Goal: Task Accomplishment & Management: Manage account settings

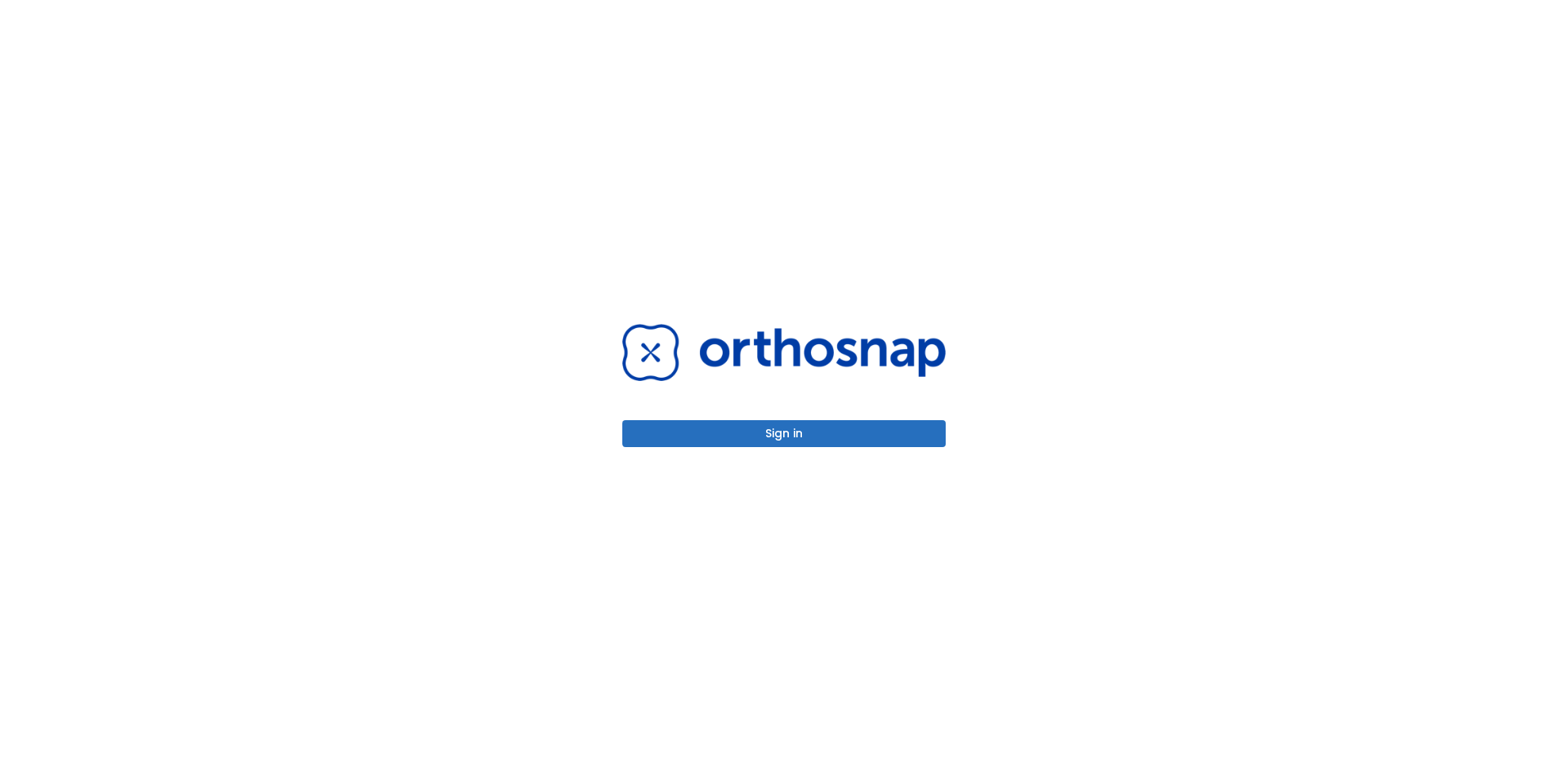
click at [808, 435] on button "Sign in" at bounding box center [784, 434] width 323 height 27
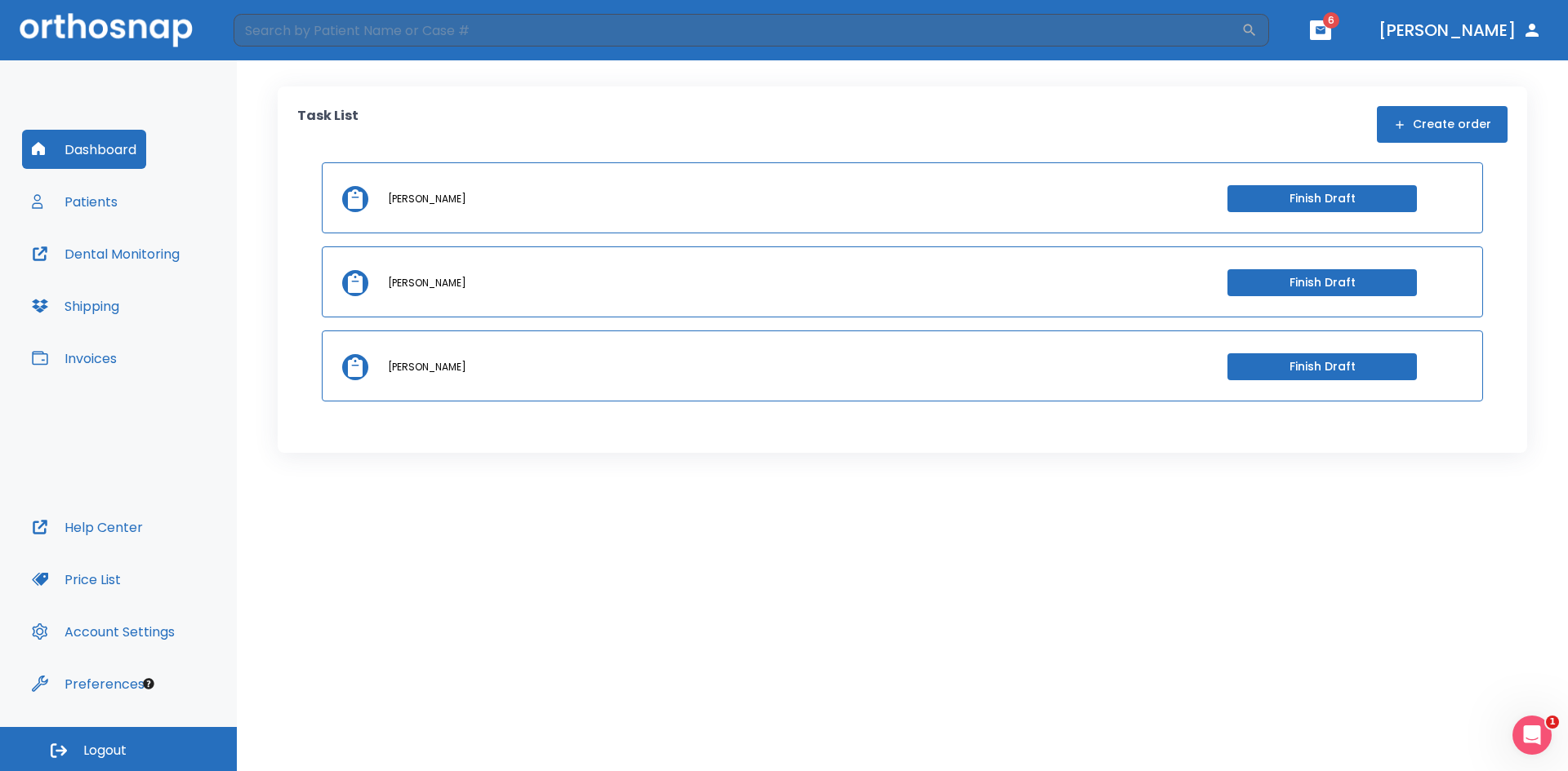
click at [92, 199] on button "Patients" at bounding box center [74, 201] width 105 height 39
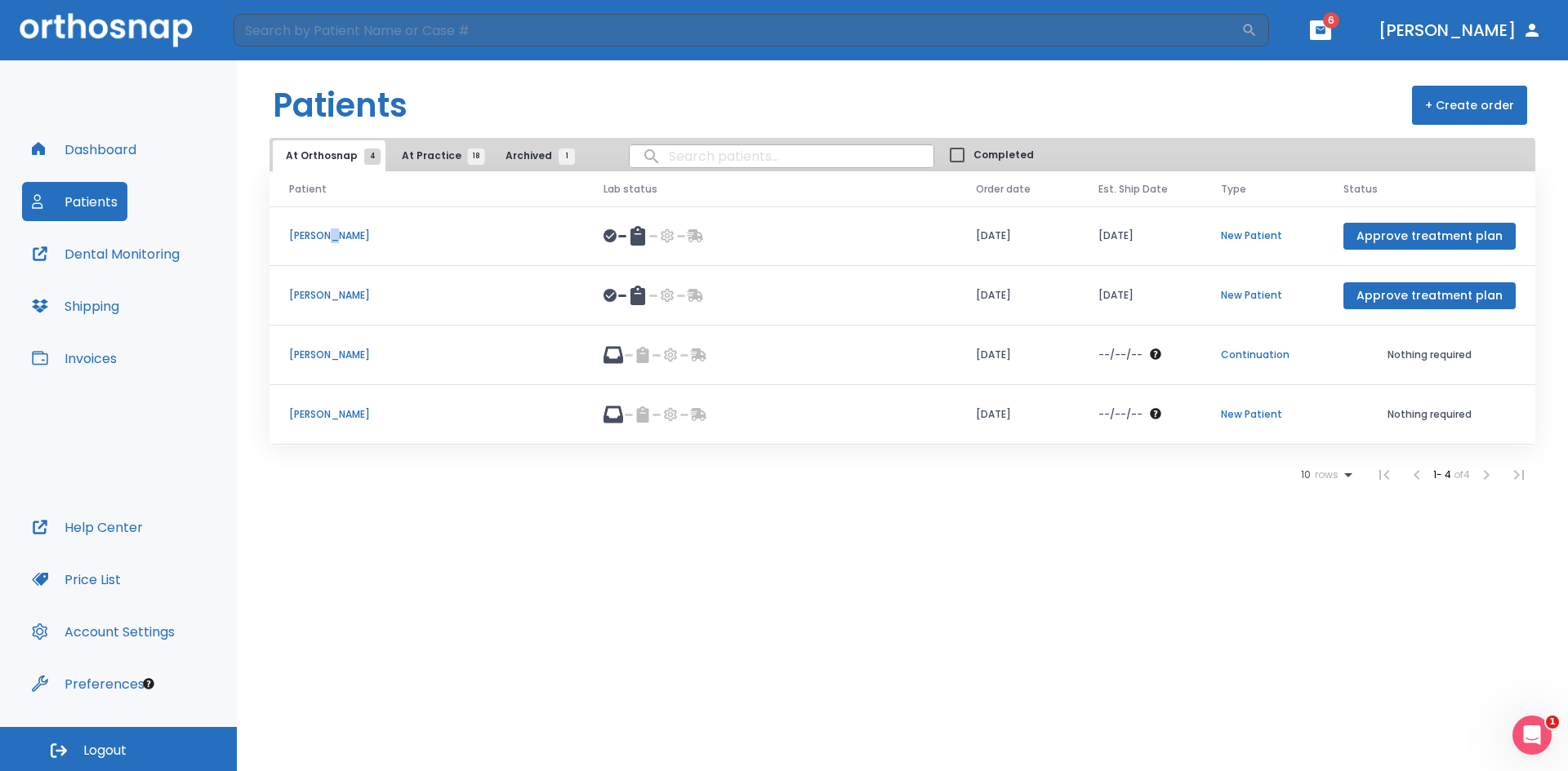
click at [326, 232] on p "[PERSON_NAME]" at bounding box center [426, 236] width 275 height 15
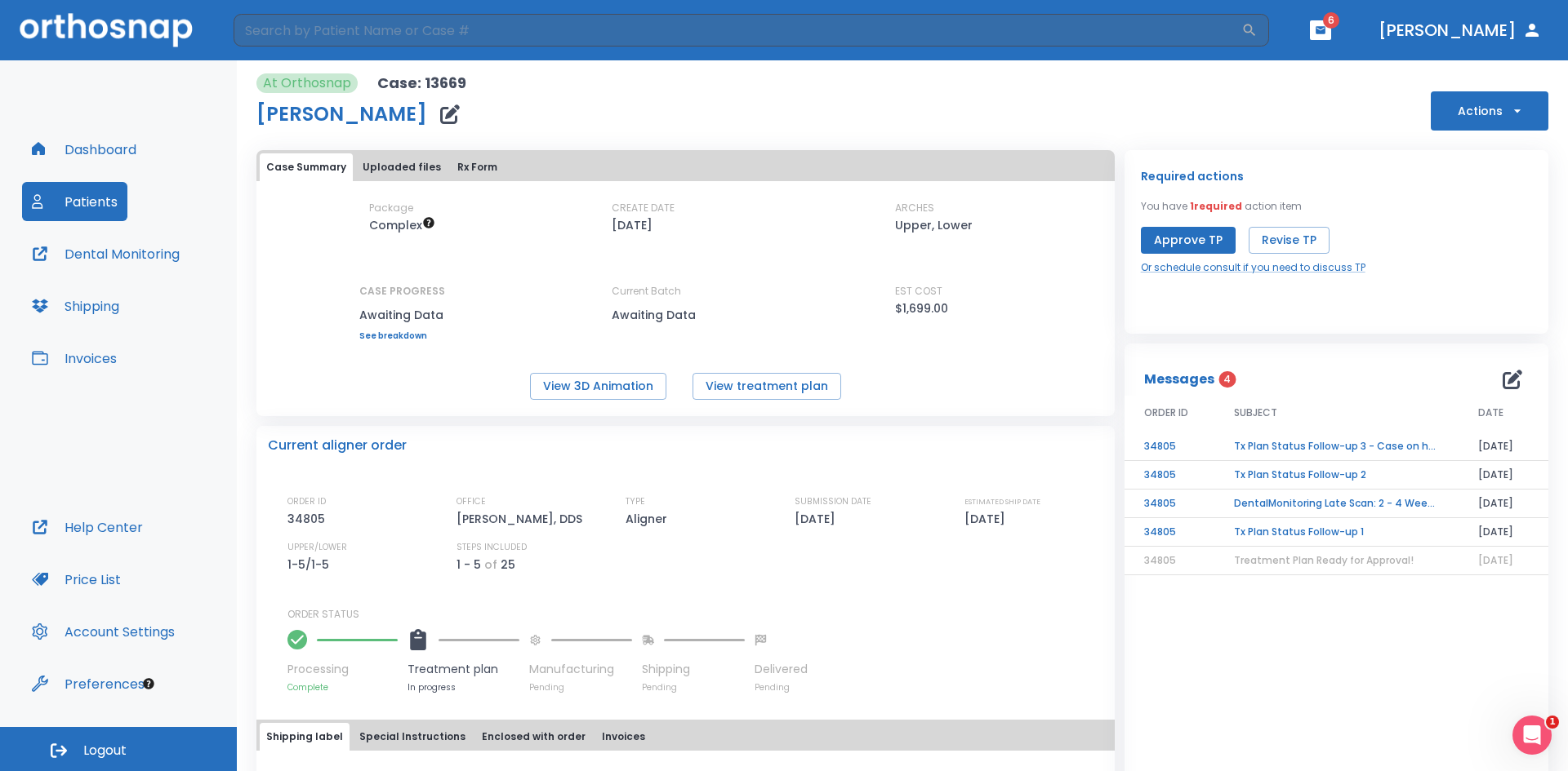
click at [1280, 529] on td "Tx Plan Status Follow-up 1" at bounding box center [1336, 533] width 244 height 28
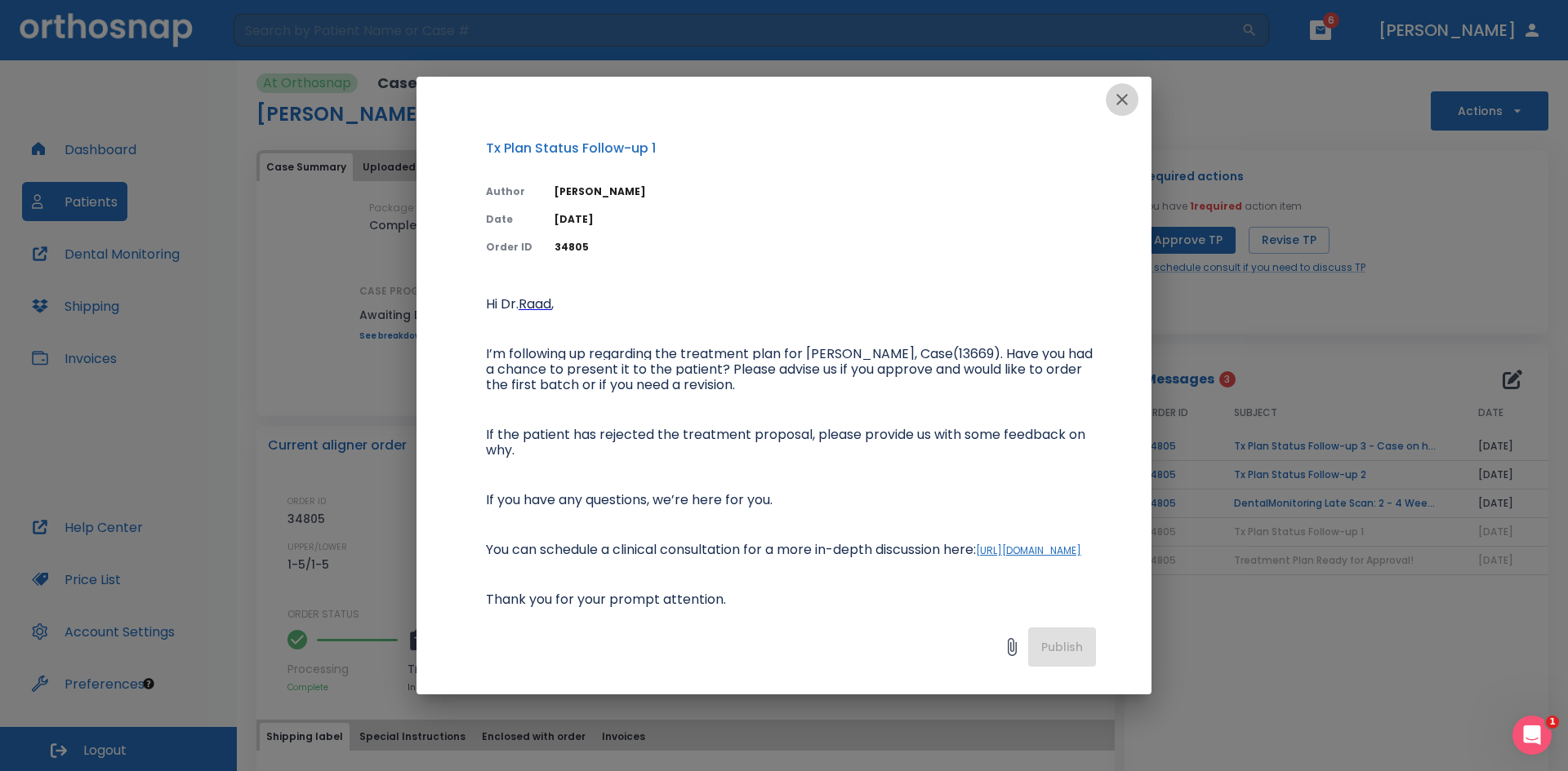
click at [1124, 99] on icon "button" at bounding box center [1122, 99] width 11 height 11
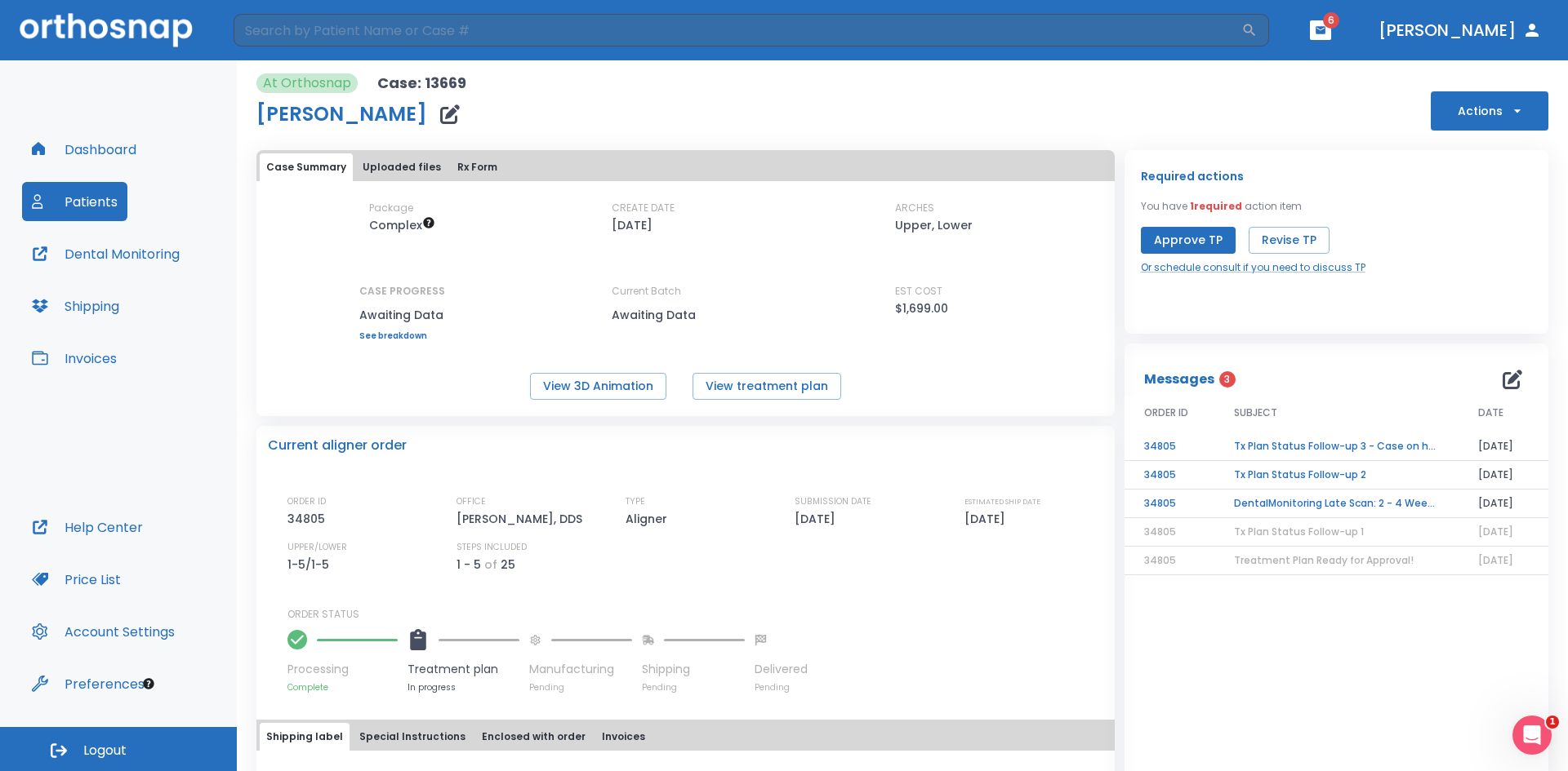
click at [1320, 503] on td "DentalMonitoring Late Scan: 2 - 4 Weeks Notification" at bounding box center [1336, 504] width 244 height 28
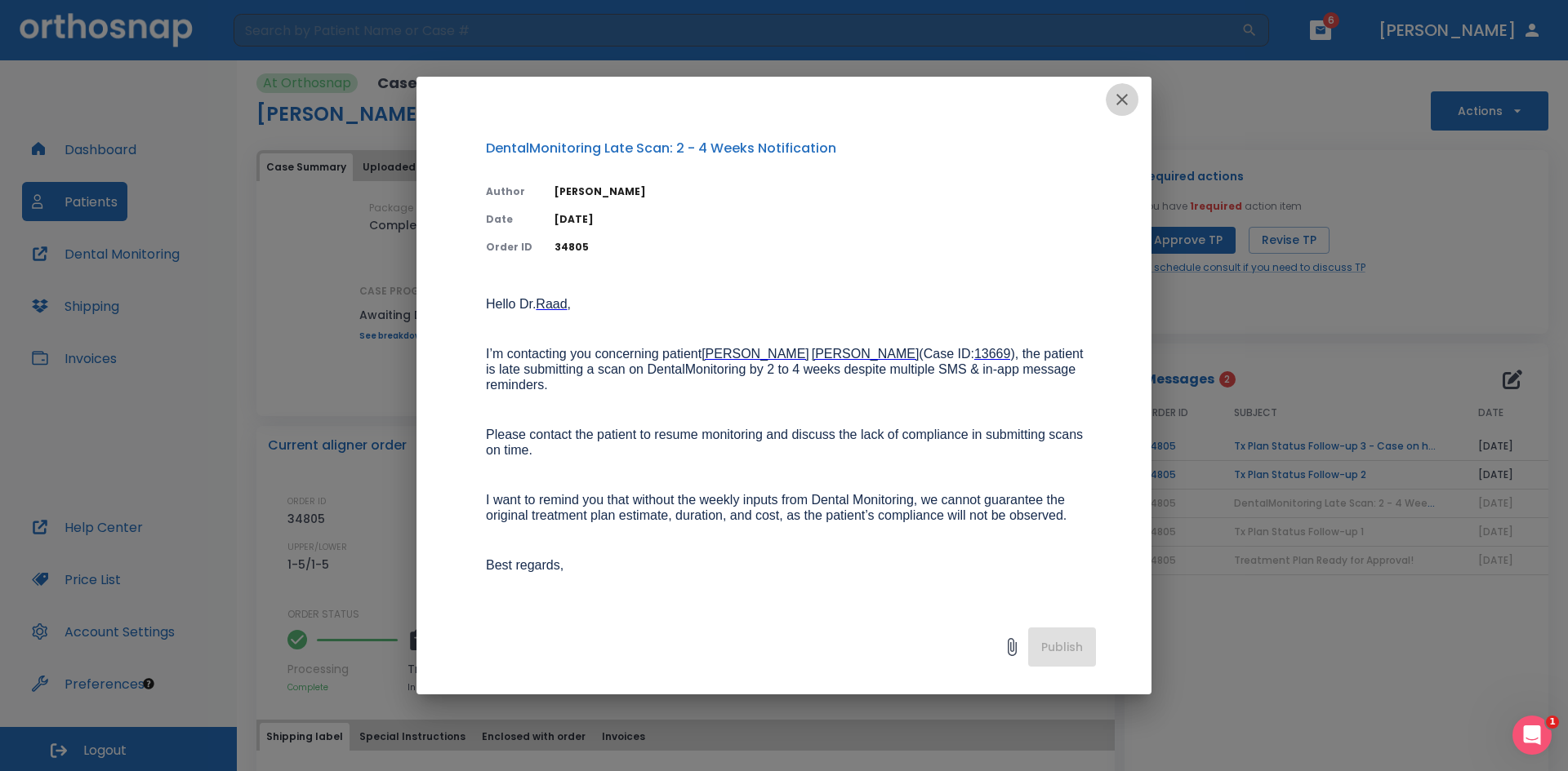
click at [1128, 101] on icon "button" at bounding box center [1122, 100] width 19 height 19
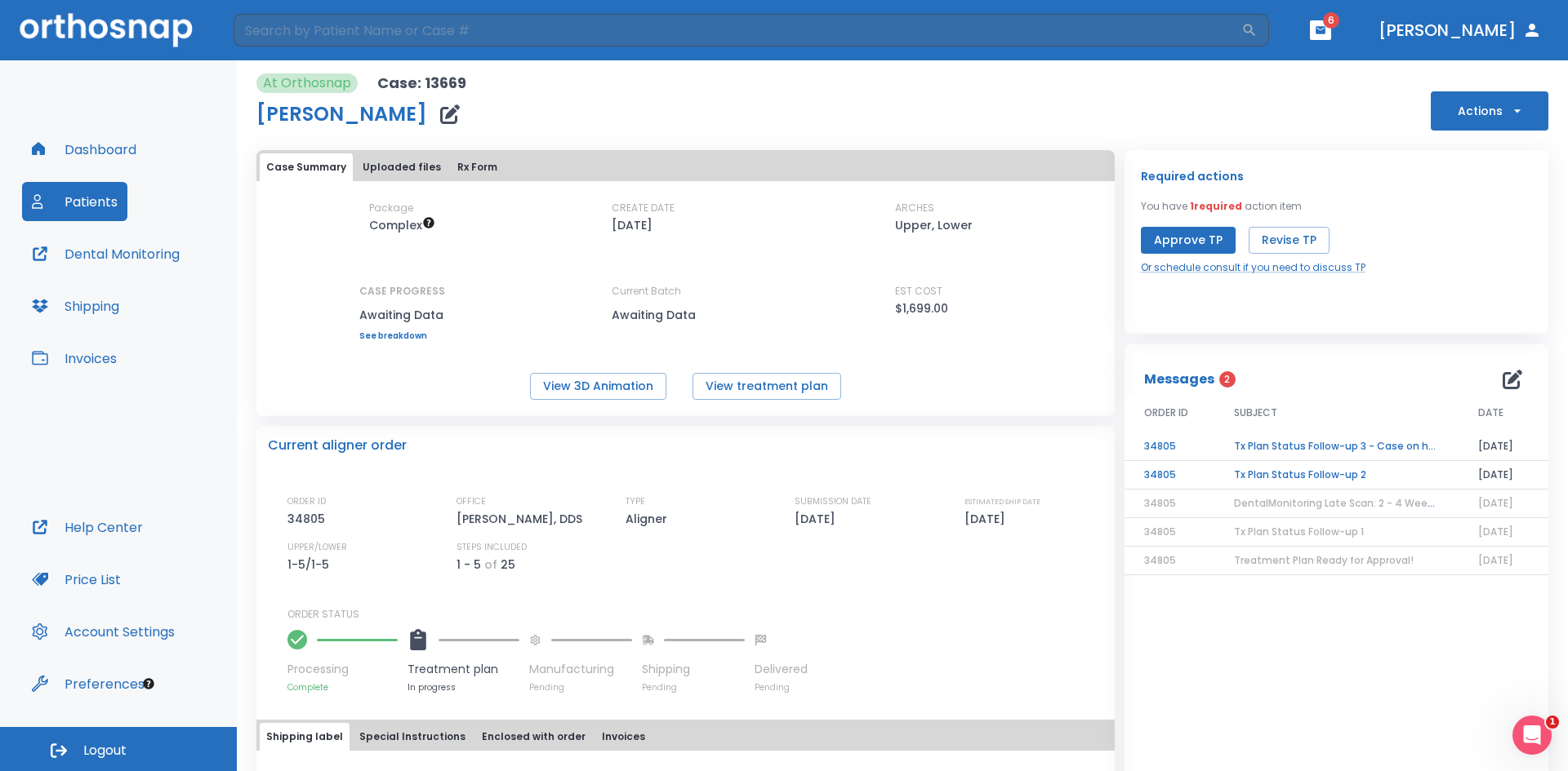
click at [1283, 472] on td "Tx Plan Status Follow-up 2" at bounding box center [1336, 475] width 244 height 28
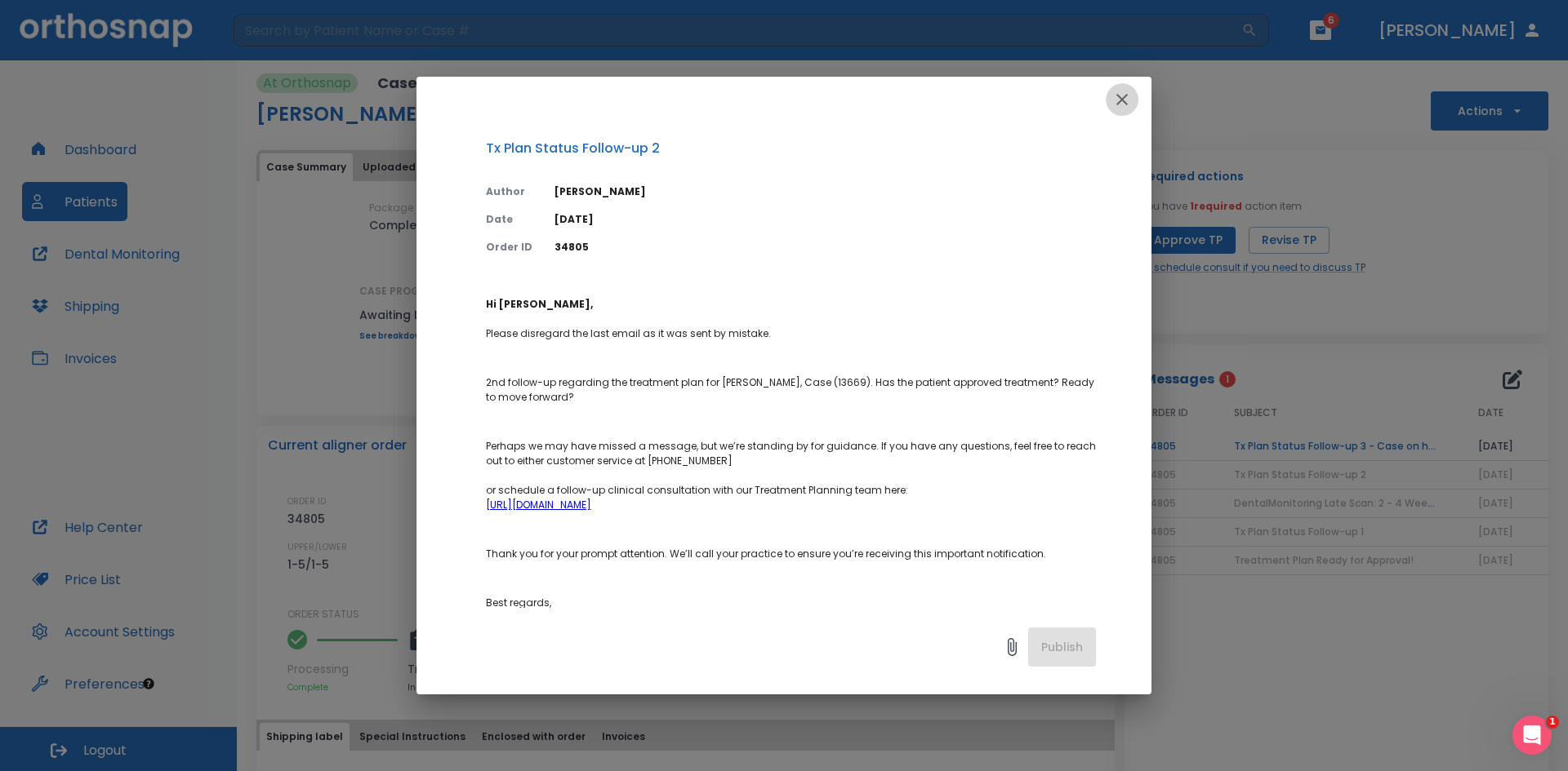
click at [1118, 94] on icon "button" at bounding box center [1122, 100] width 19 height 19
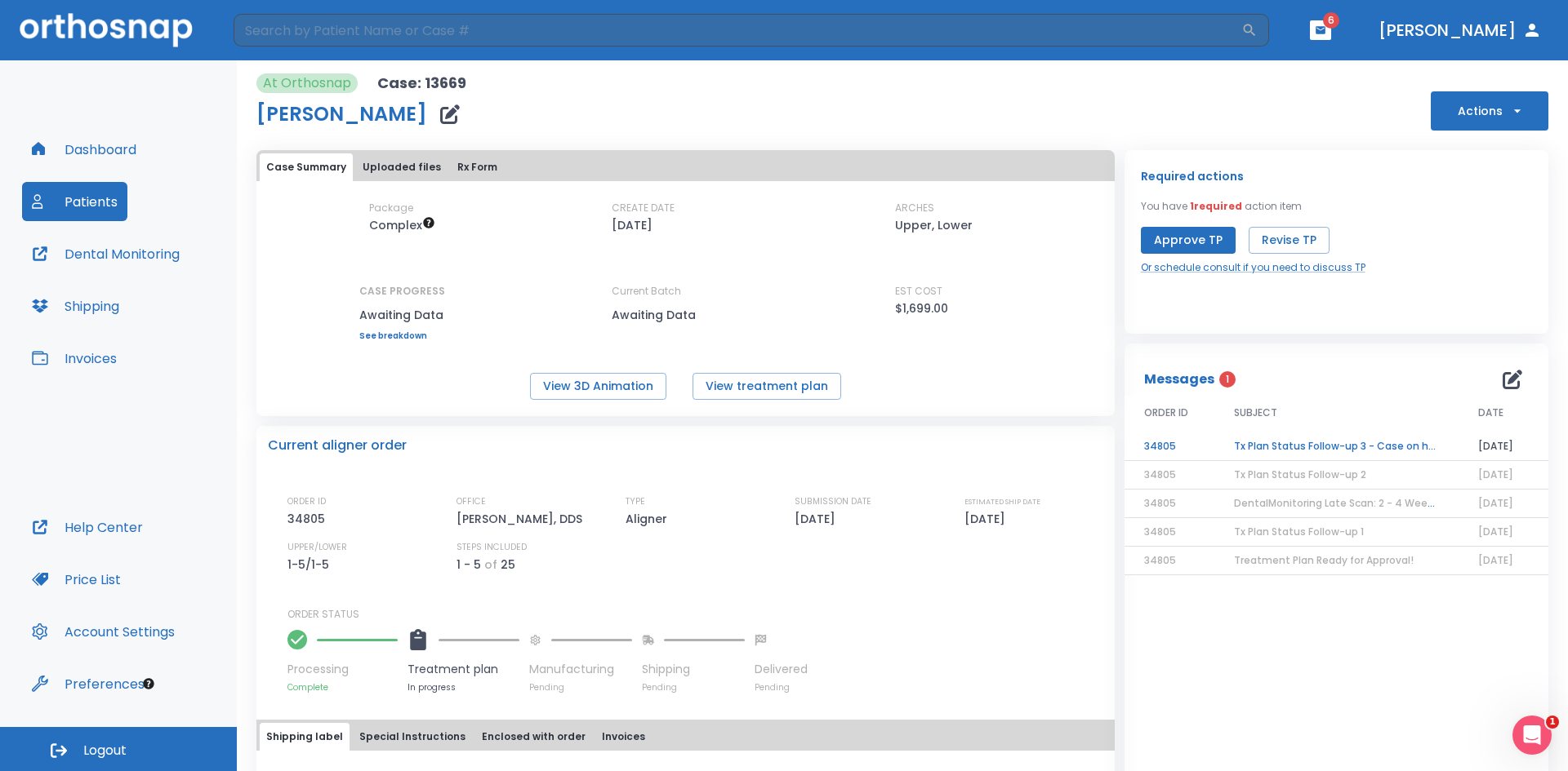
click at [1267, 450] on td "Tx Plan Status Follow-up 3 - Case on hold" at bounding box center [1336, 447] width 244 height 28
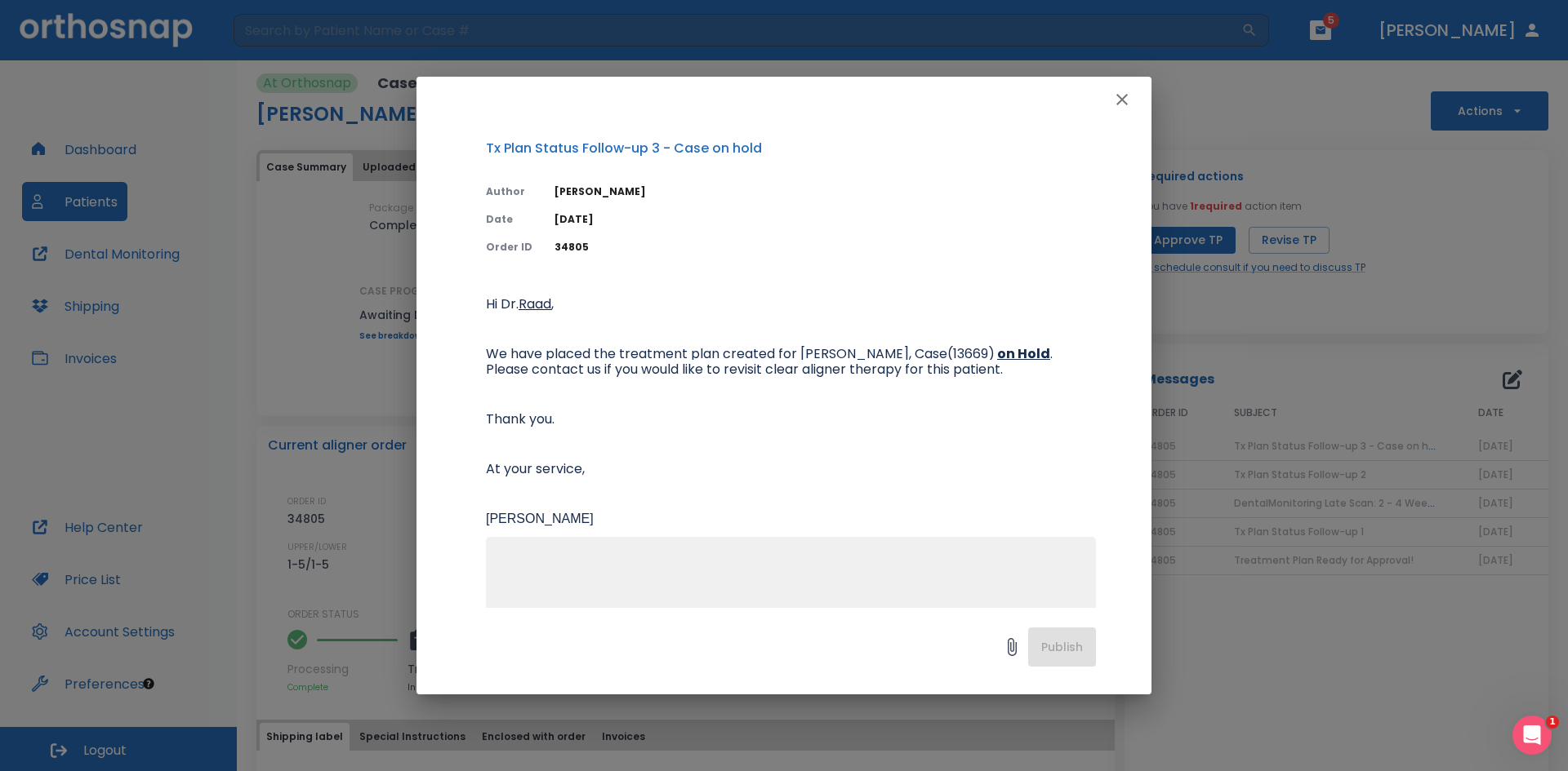
click at [1121, 98] on icon "button" at bounding box center [1122, 99] width 11 height 11
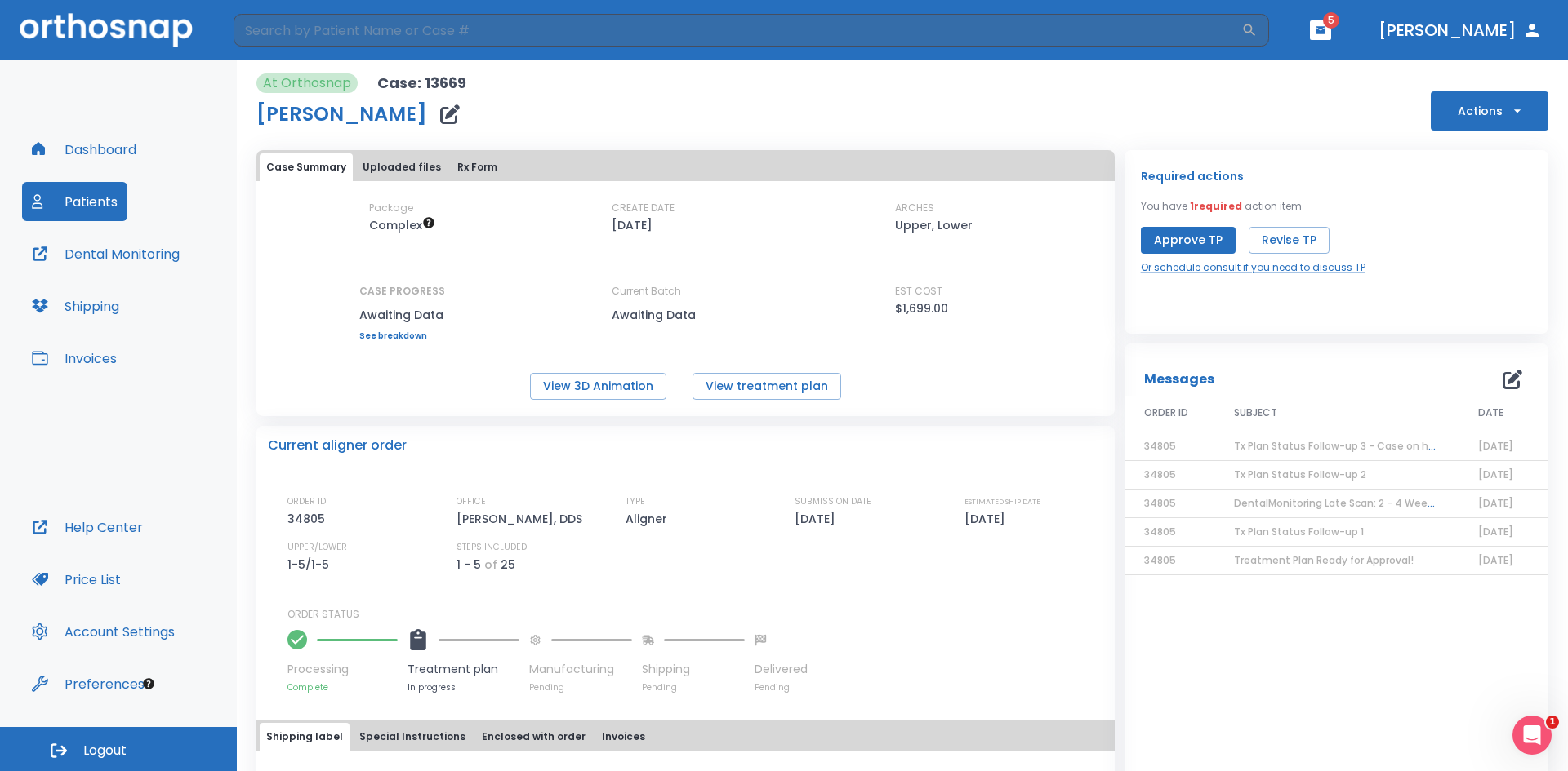
click at [1503, 383] on icon "button" at bounding box center [1512, 380] width 19 height 19
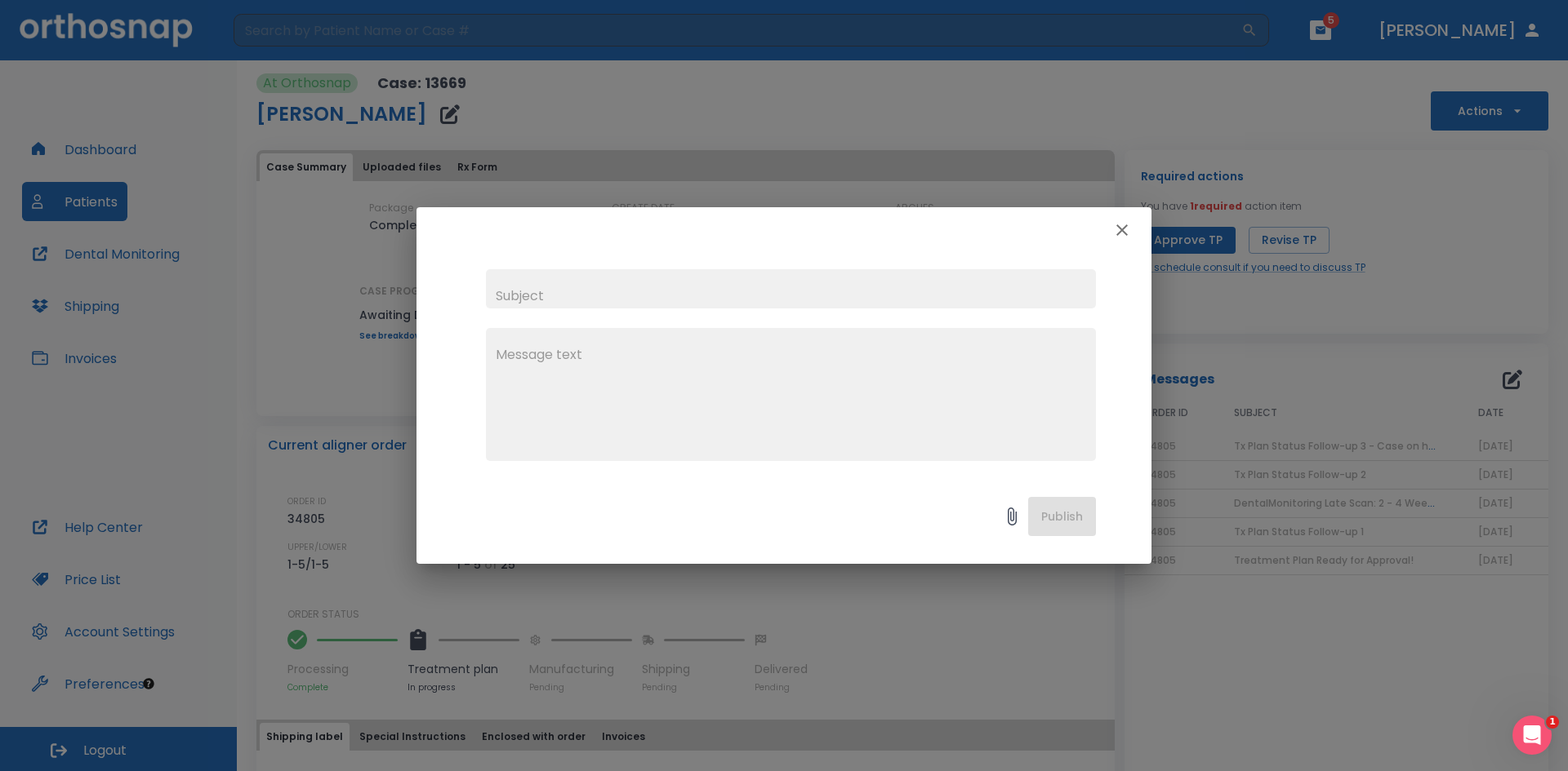
click at [542, 289] on input "text" at bounding box center [791, 289] width 610 height 39
type input "[PERSON_NAME]"
click at [598, 383] on textarea at bounding box center [791, 402] width 590 height 113
drag, startPoint x: 497, startPoint y: 377, endPoint x: 534, endPoint y: 416, distance: 53.8
click at [497, 378] on textarea "patient has not returned for tx plan consultation. expected" at bounding box center [791, 402] width 590 height 113
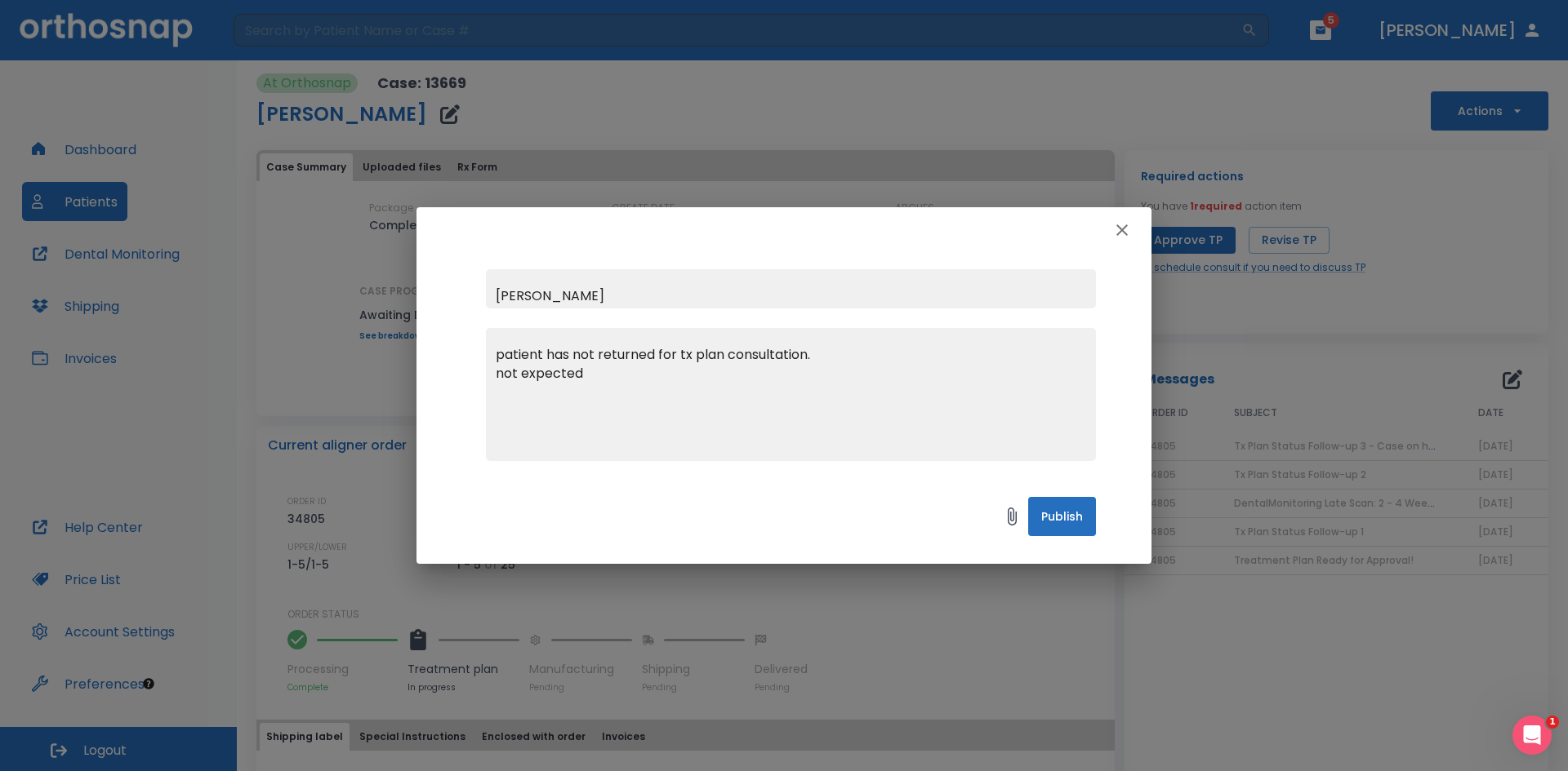
click at [826, 357] on textarea "patient has not returned for tx plan consultation. not expected" at bounding box center [791, 402] width 590 height 113
drag, startPoint x: 502, startPoint y: 351, endPoint x: 597, endPoint y: 367, distance: 96.3
click at [504, 351] on textarea "patient has not returned for tx plan consultation; not expected" at bounding box center [791, 402] width 590 height 113
click at [610, 373] on textarea "Patient has not returned for tx plan consultation; not expected" at bounding box center [791, 402] width 590 height 113
type textarea "P"
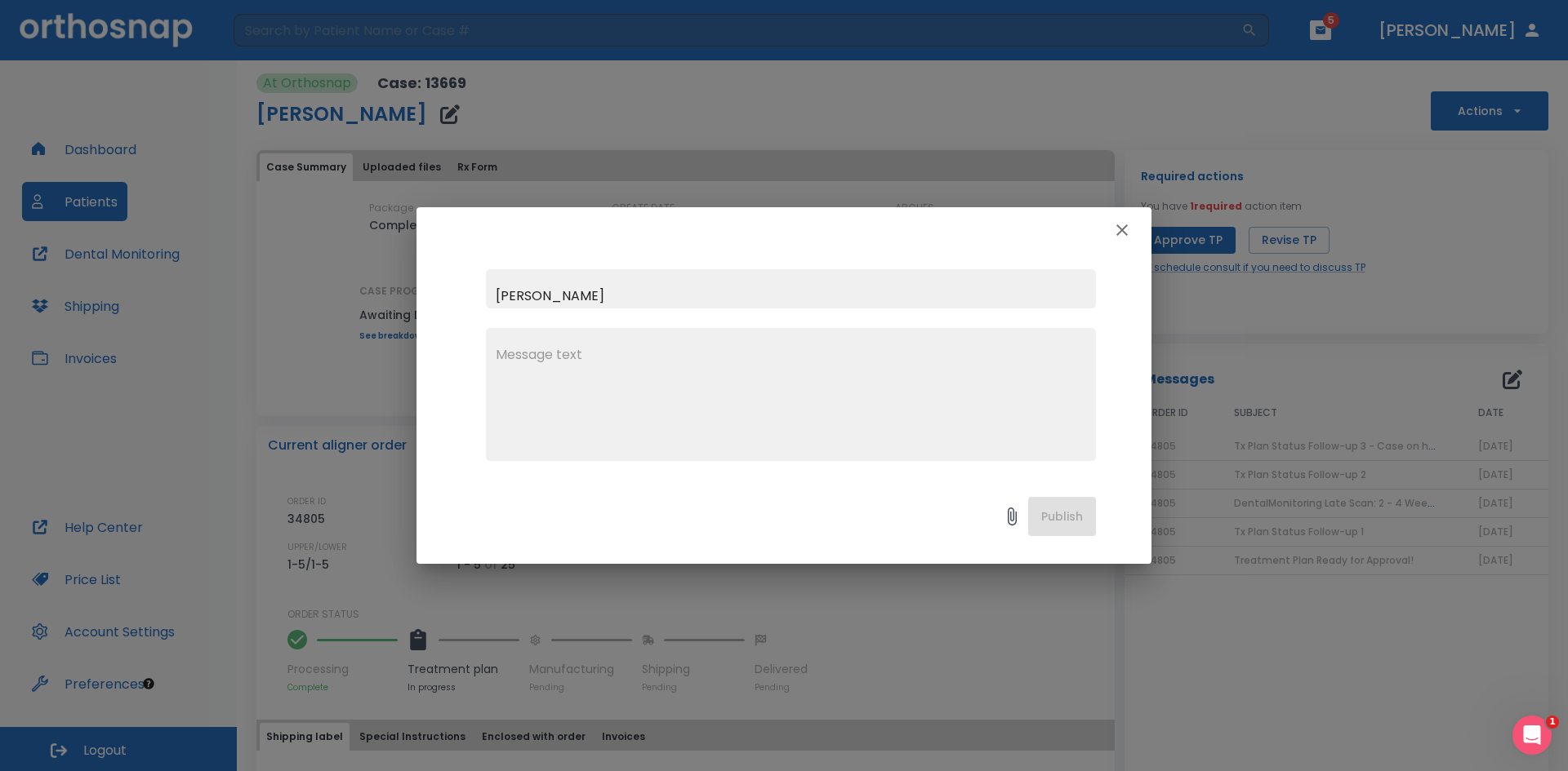
drag, startPoint x: 590, startPoint y: 297, endPoint x: 370, endPoint y: 340, distance: 224.2
click at [367, 344] on div "[PERSON_NAME] x Publish" at bounding box center [784, 385] width 1568 height 771
click at [1124, 230] on icon "button" at bounding box center [1122, 230] width 11 height 11
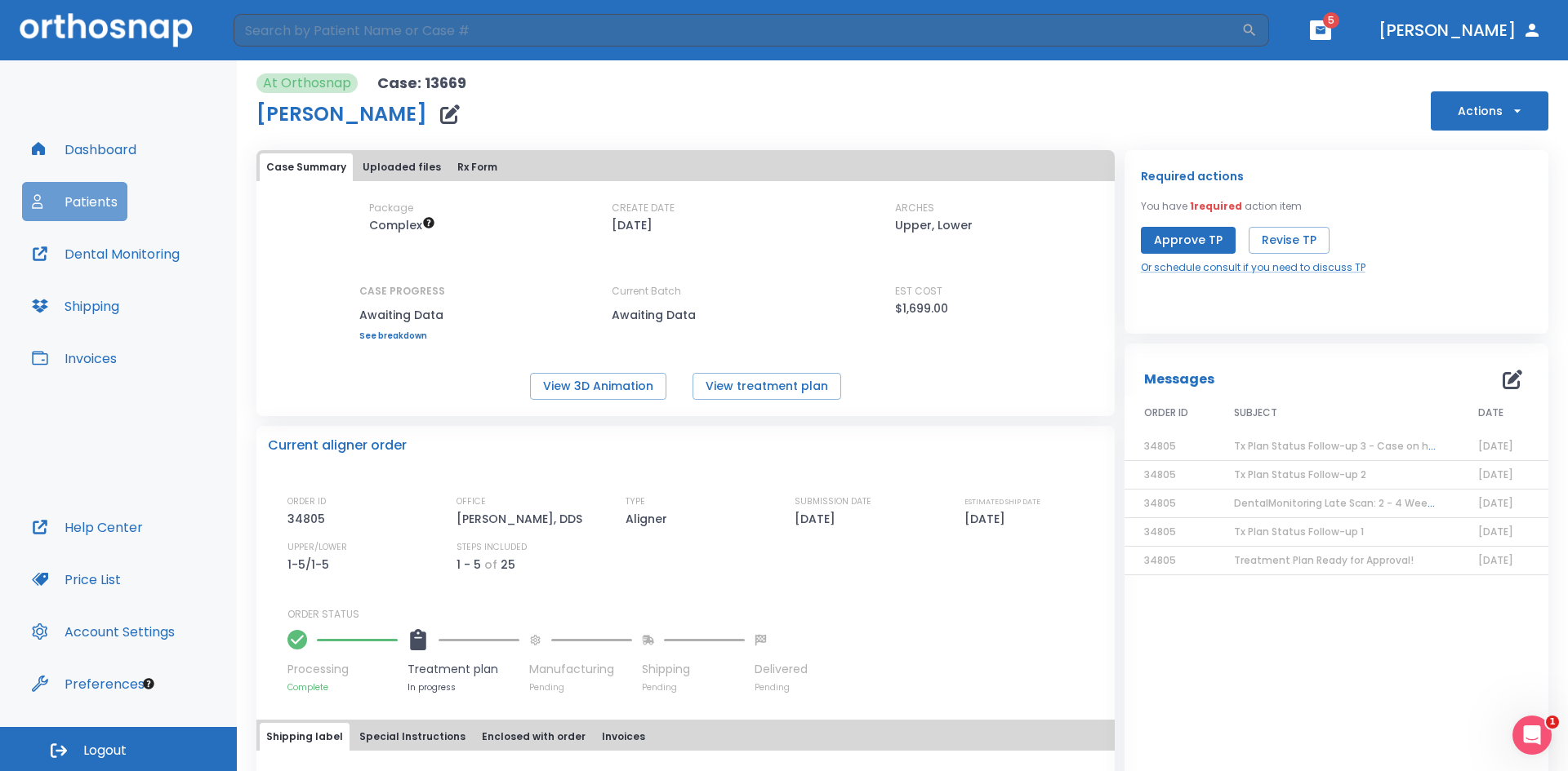
click at [106, 204] on button "Patients" at bounding box center [74, 201] width 105 height 39
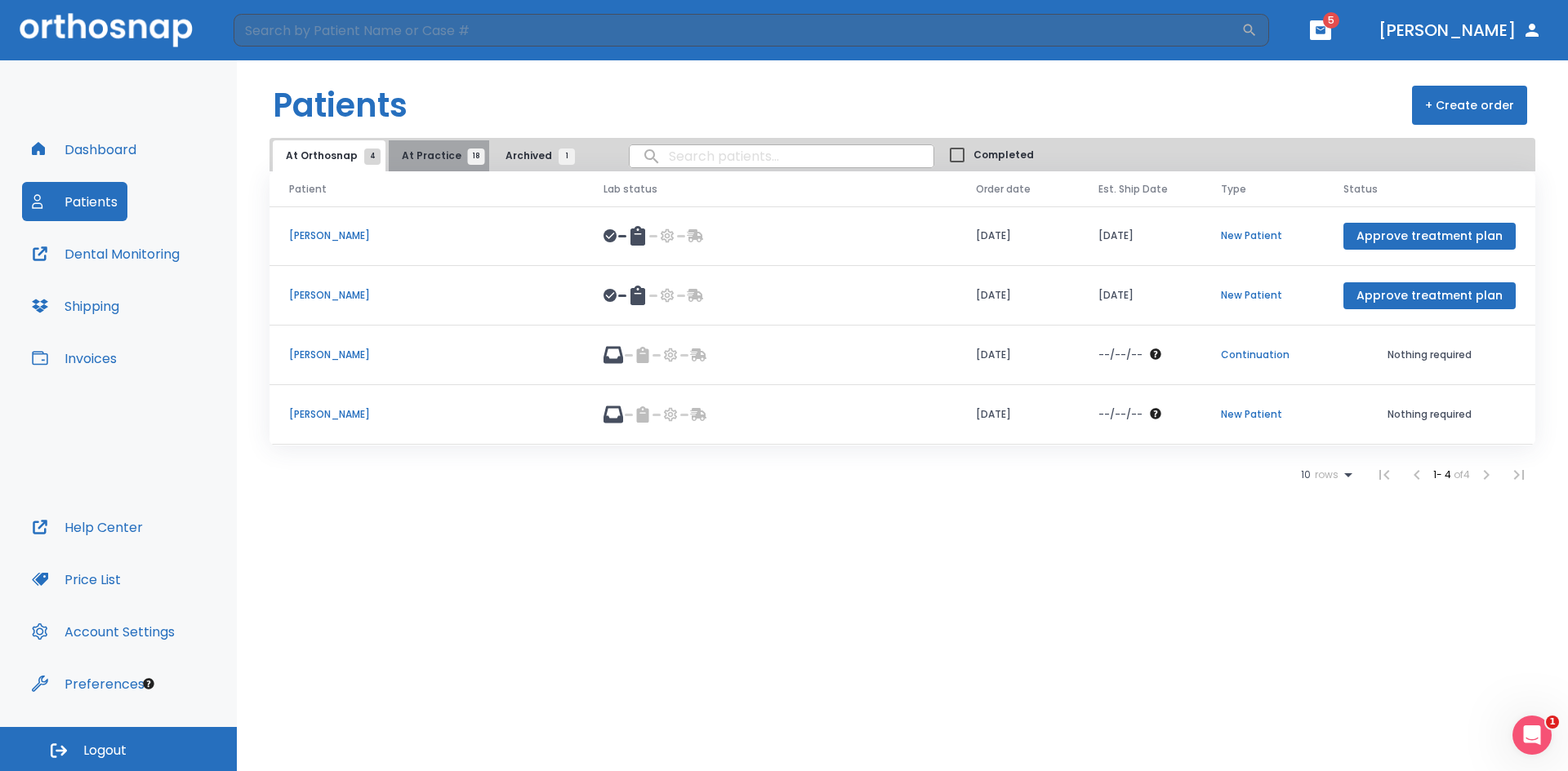
click at [440, 155] on span "At Practice 18" at bounding box center [439, 155] width 74 height 15
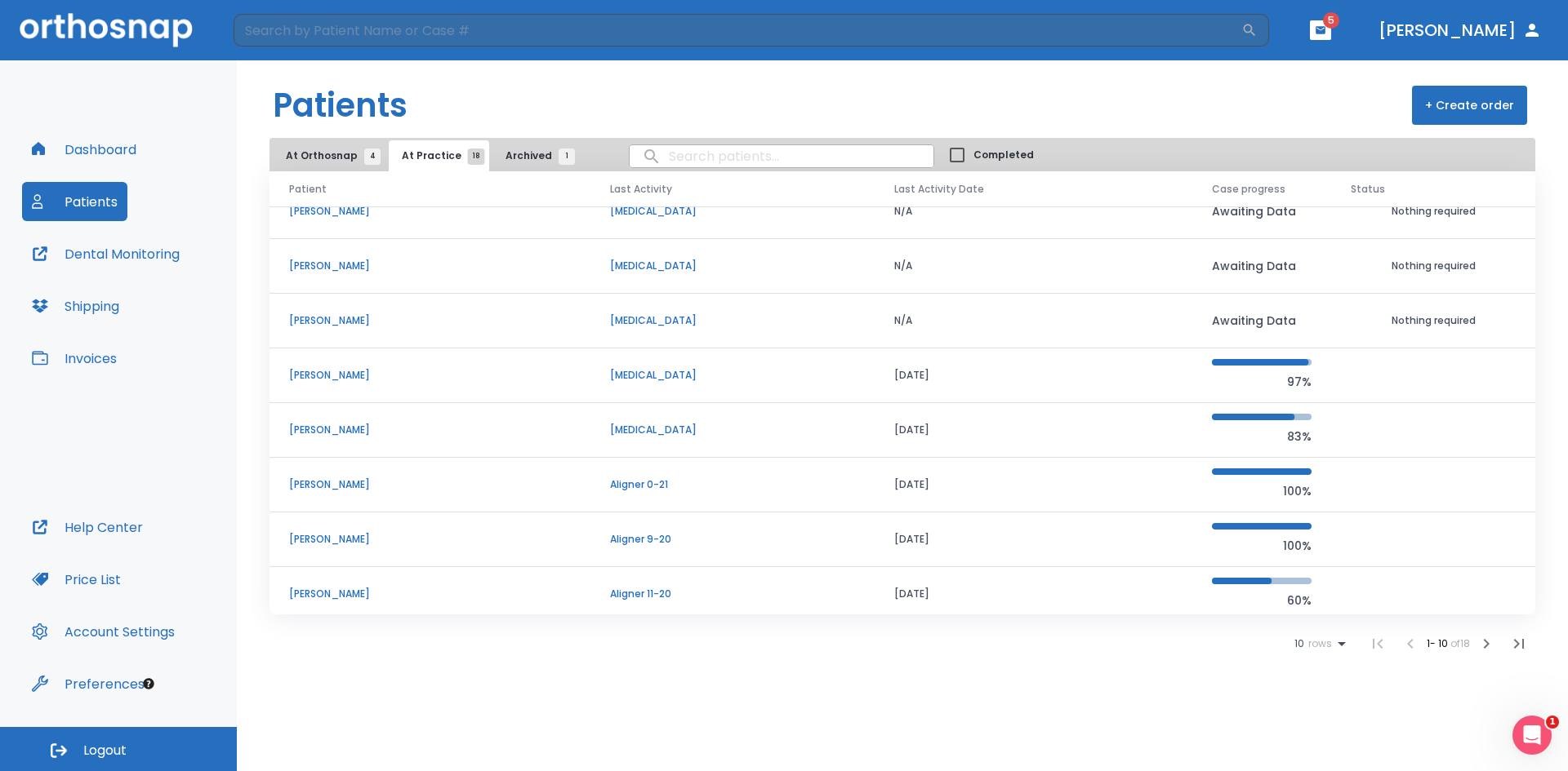
scroll to position [140, 0]
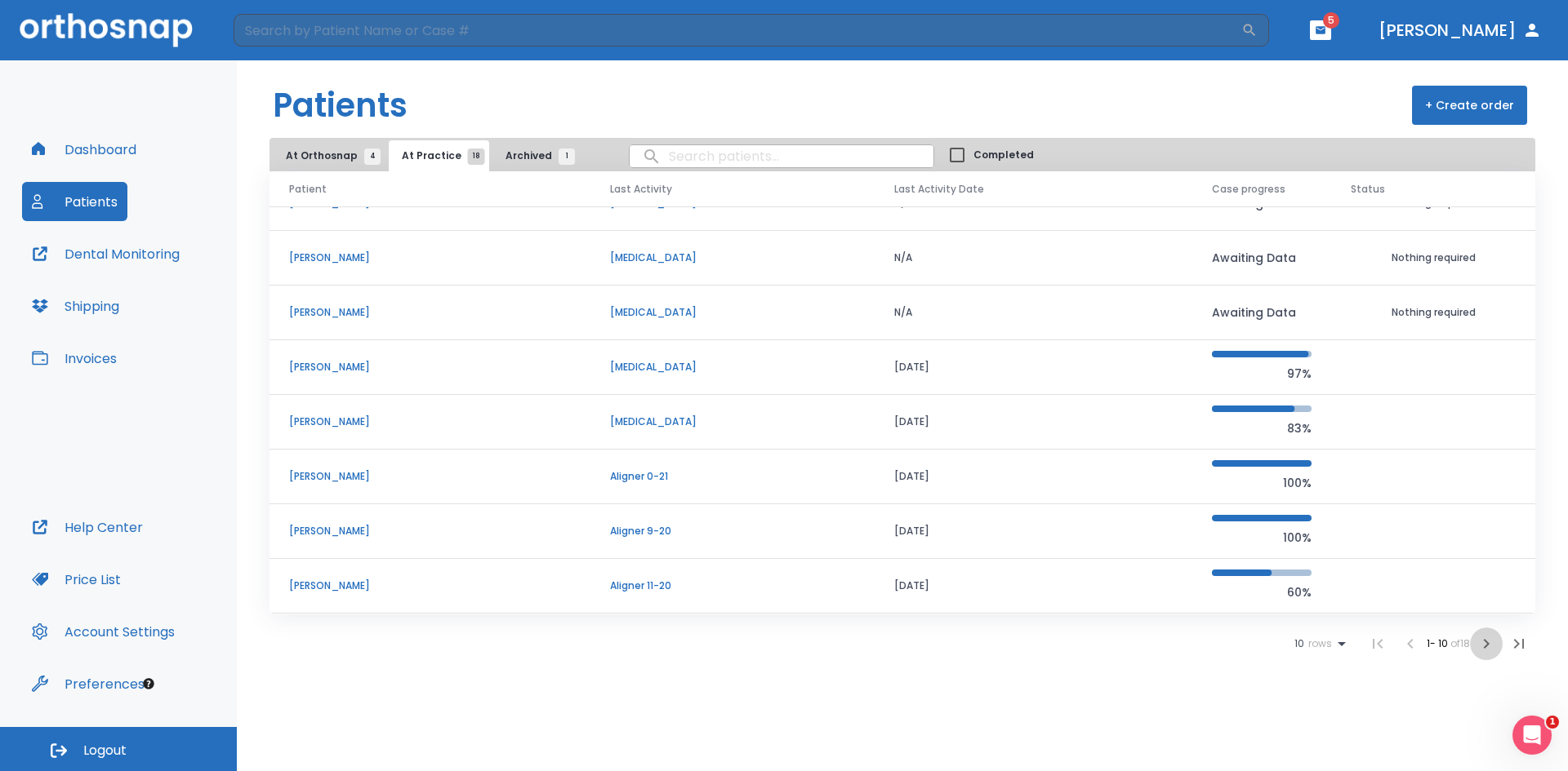
click at [1487, 644] on icon "button" at bounding box center [1486, 644] width 19 height 19
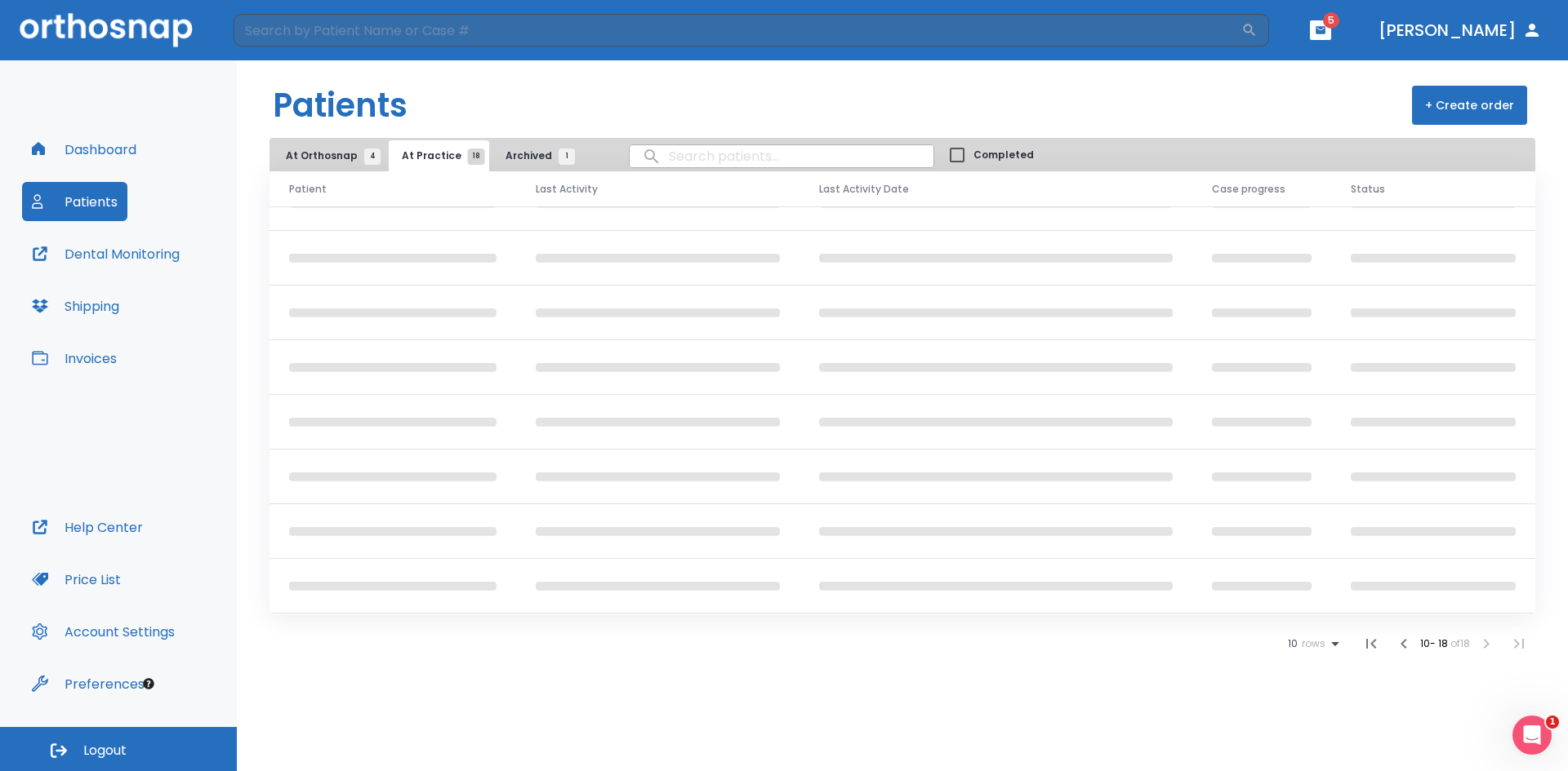
scroll to position [30, 0]
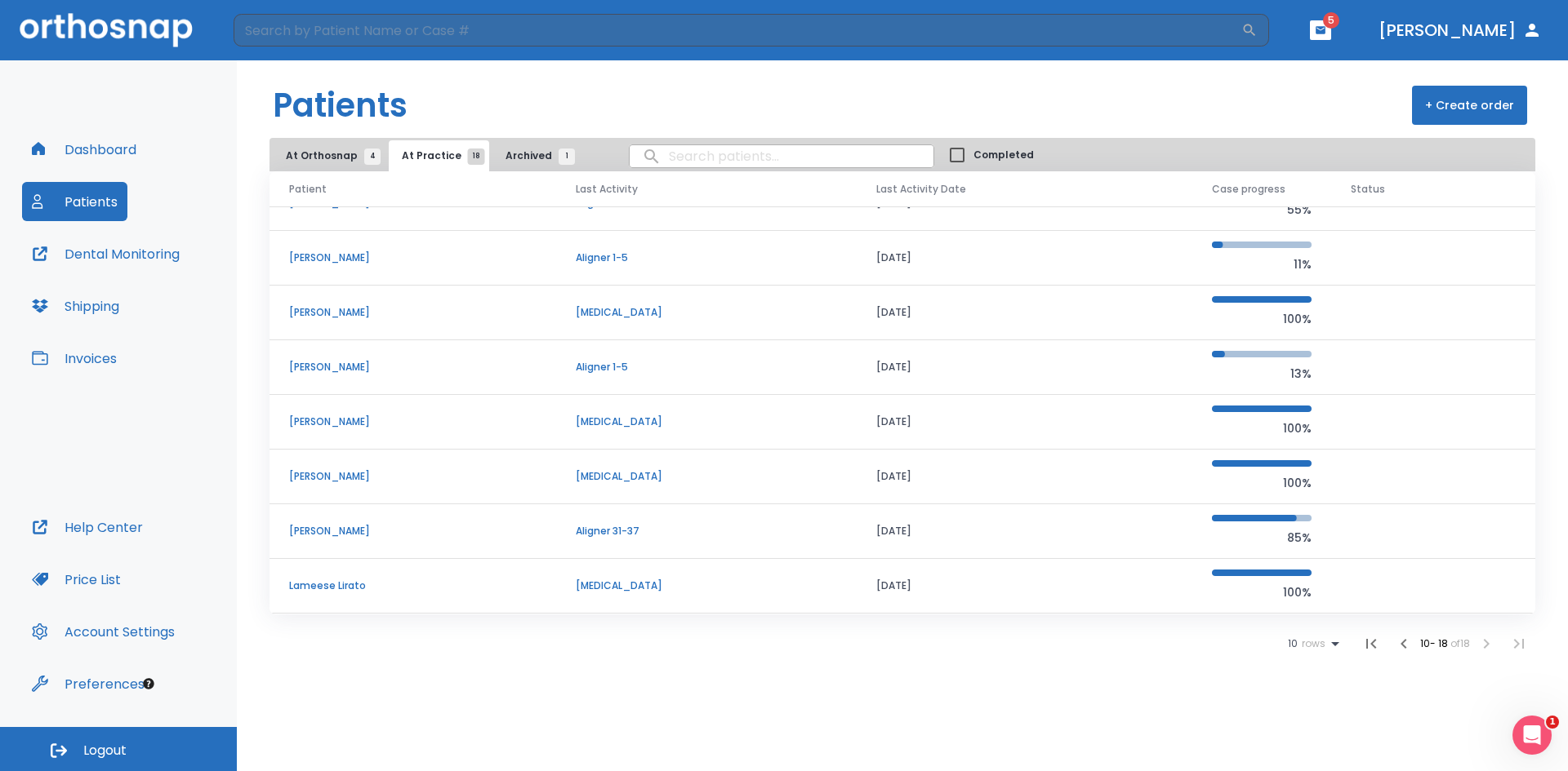
click at [334, 255] on p "[PERSON_NAME]" at bounding box center [413, 258] width 247 height 15
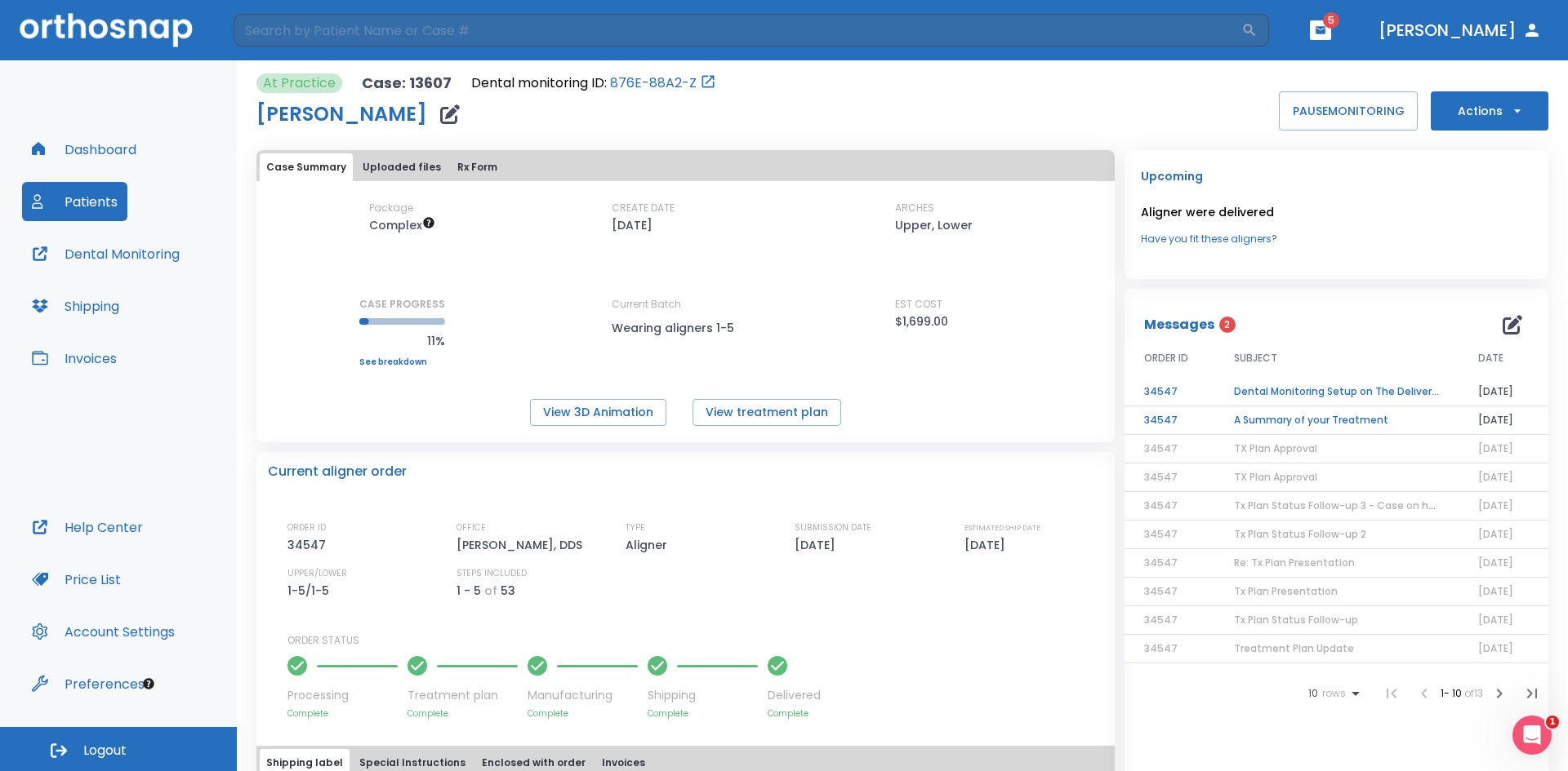
click at [1269, 417] on td "A Summary of your Treatment" at bounding box center [1336, 420] width 244 height 28
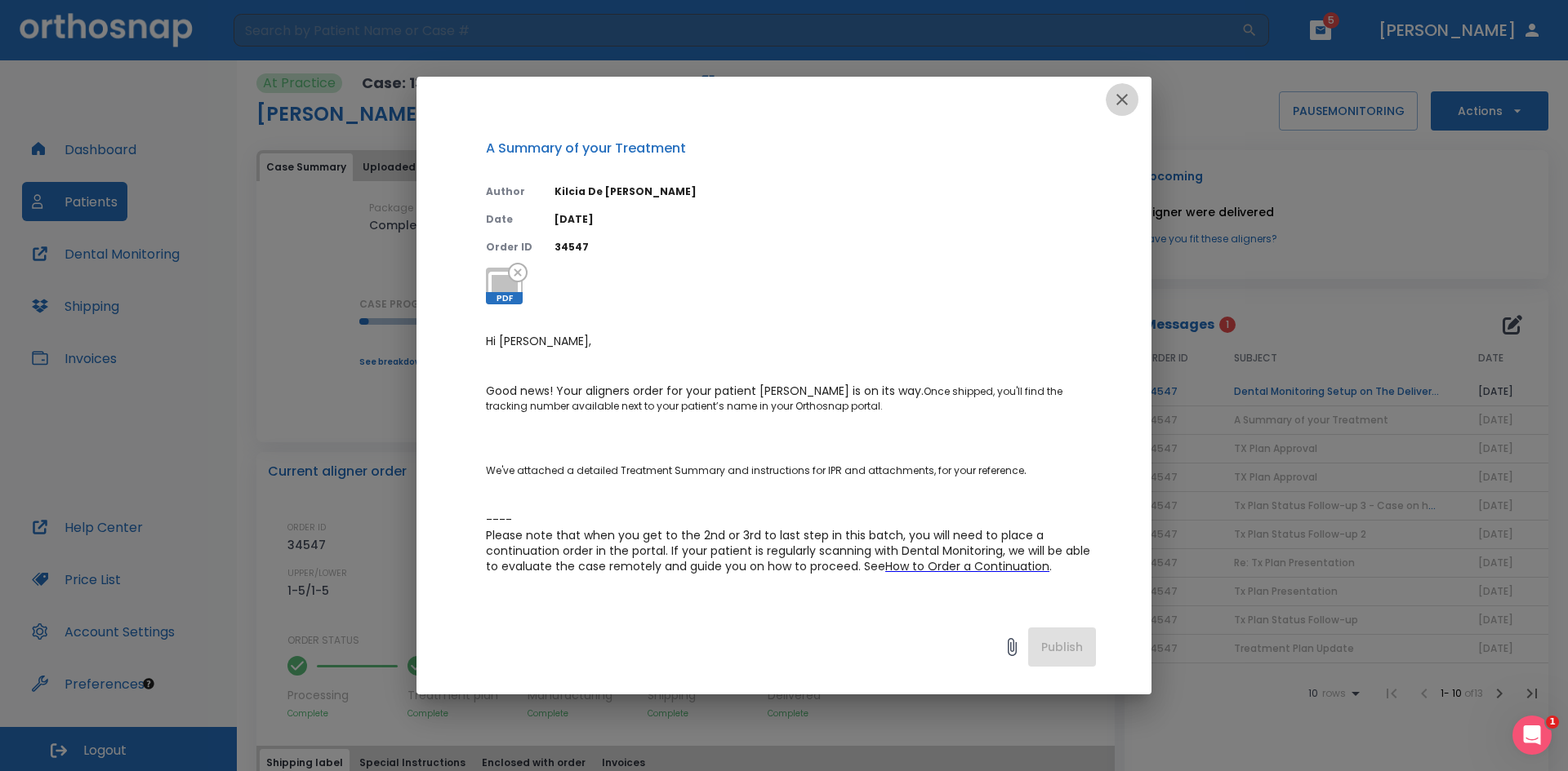
click at [1123, 97] on icon "button" at bounding box center [1122, 100] width 19 height 19
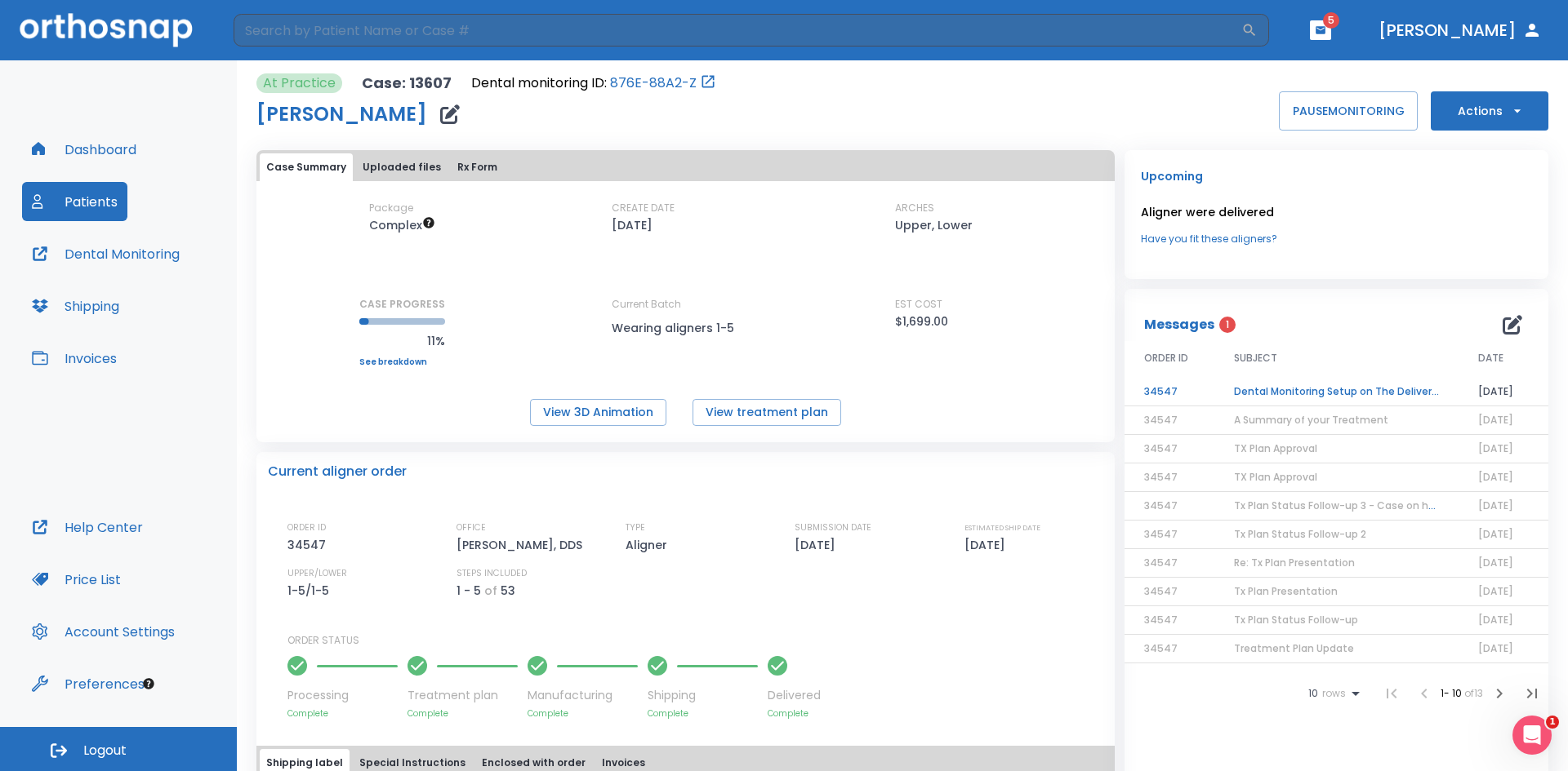
click at [1299, 392] on td "Dental Monitoring Setup on The Delivery Day" at bounding box center [1336, 392] width 244 height 28
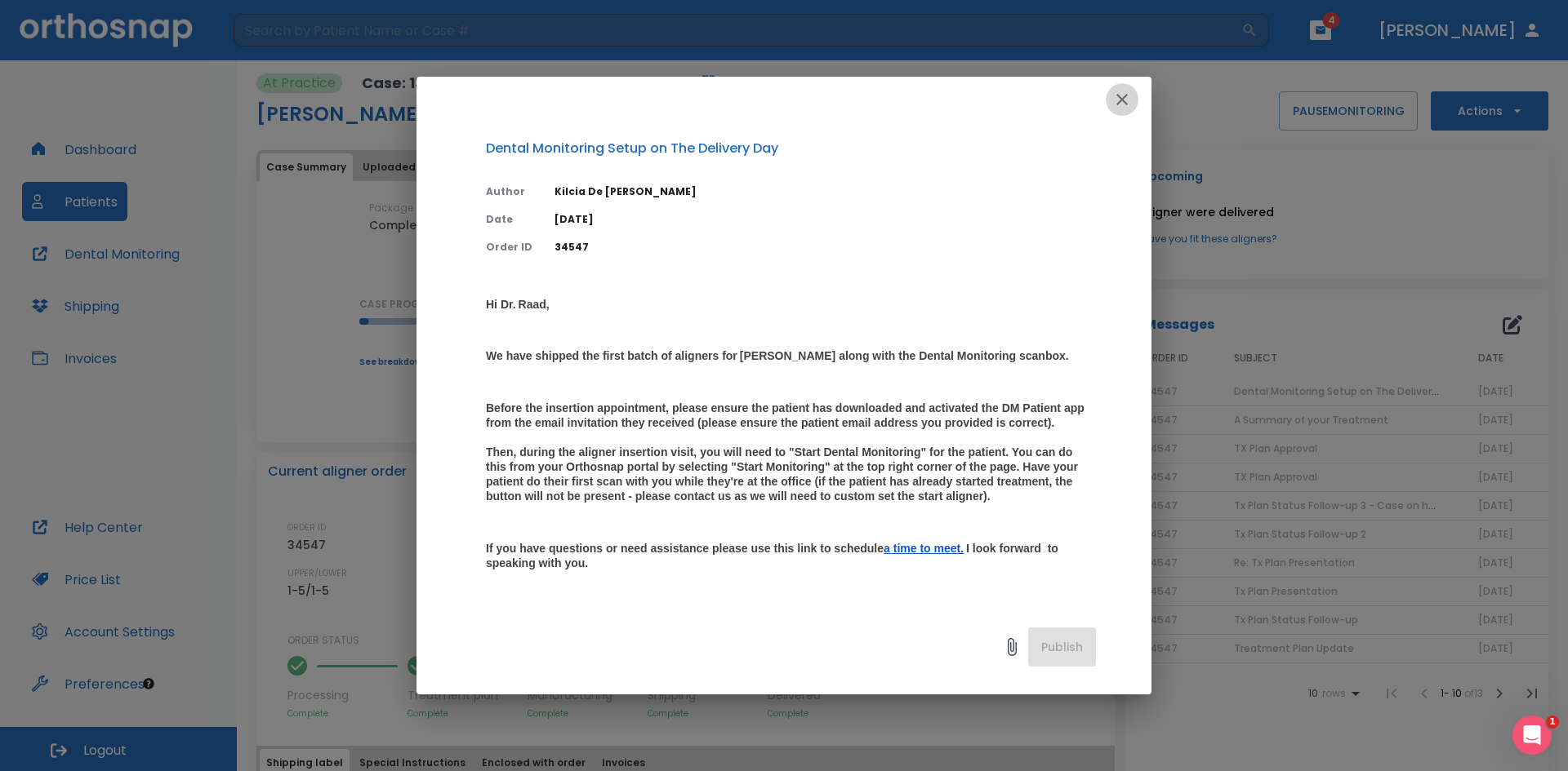
click at [1116, 102] on icon "button" at bounding box center [1122, 100] width 19 height 19
